Goal: Information Seeking & Learning: Learn about a topic

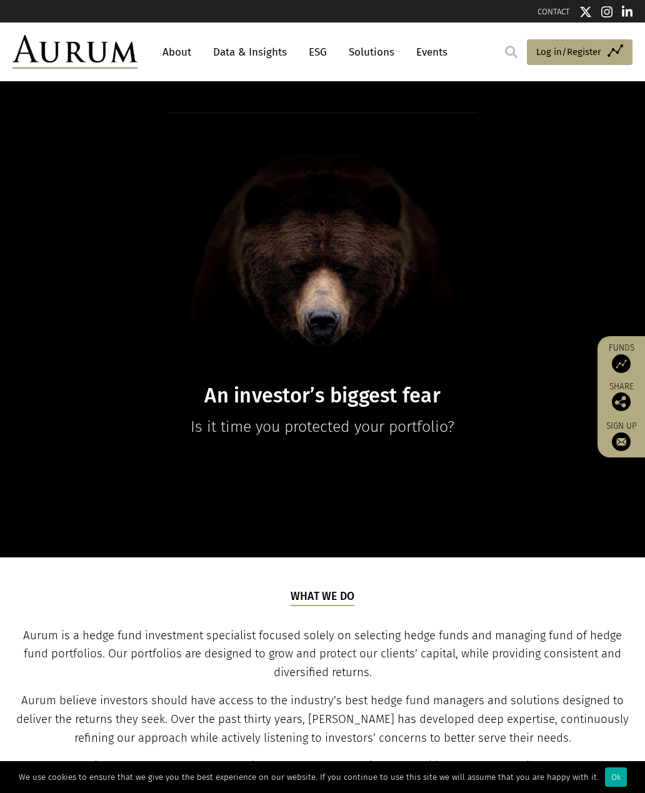
click at [605, 774] on div "Ok" at bounding box center [616, 776] width 22 height 19
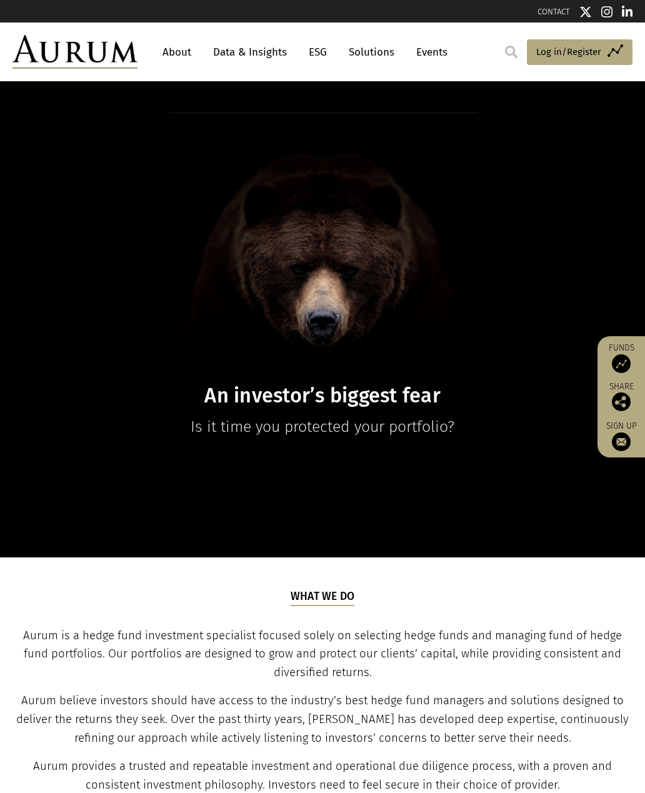
click at [256, 54] on link "Data & Insights" at bounding box center [250, 52] width 86 height 23
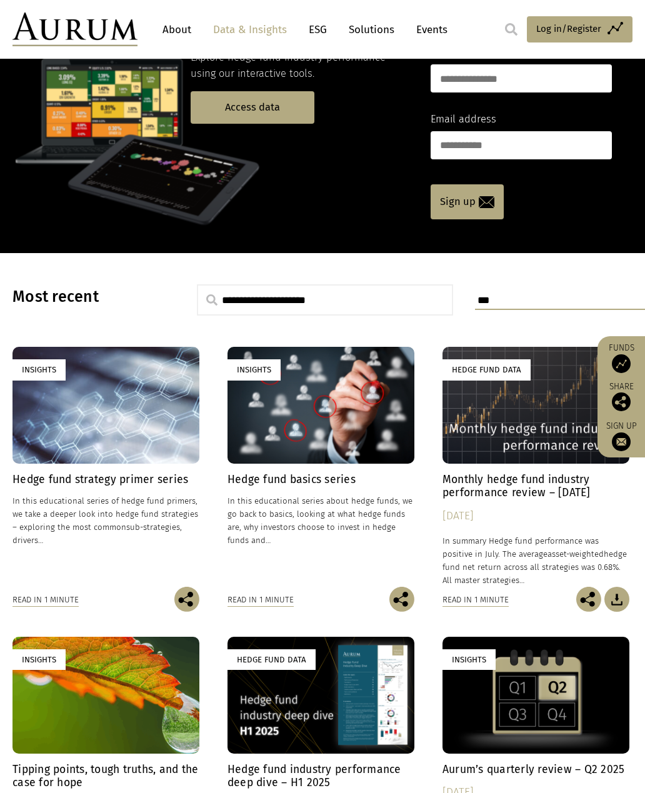
scroll to position [104, 0]
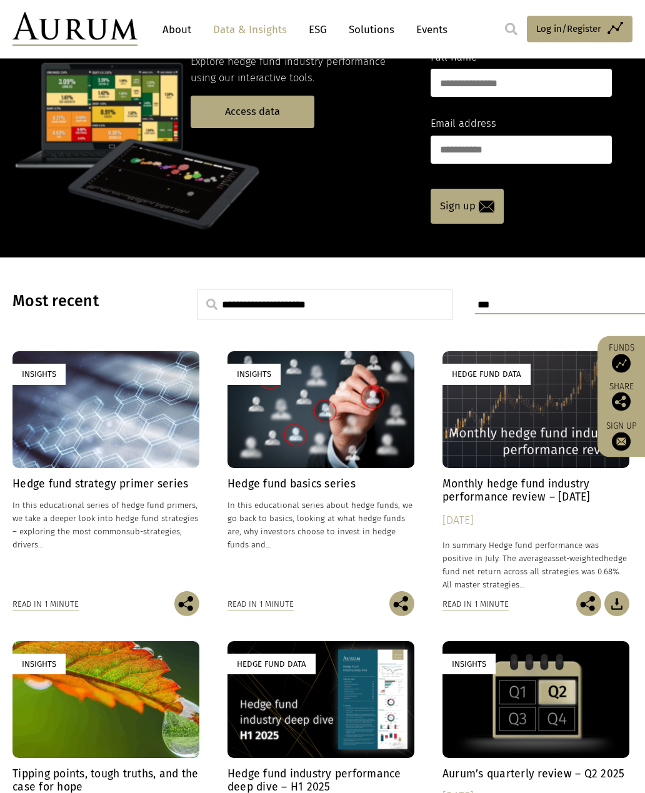
click at [93, 492] on div "Hedge fund strategy primer series In this educational series of hedge fund prim…" at bounding box center [105, 535] width 187 height 114
click at [547, 554] on span "asset-weighted" at bounding box center [575, 558] width 56 height 9
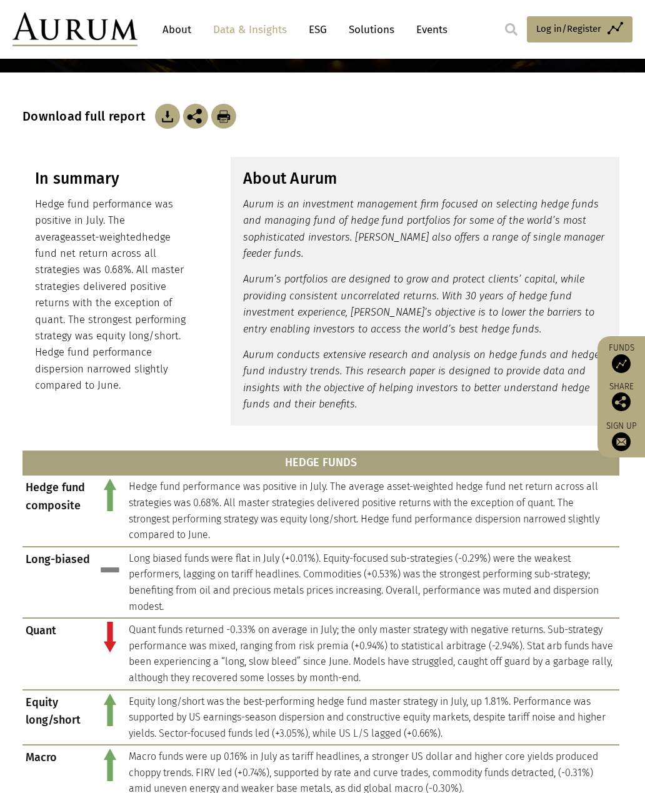
scroll to position [181, 0]
